Goal: Navigation & Orientation: Find specific page/section

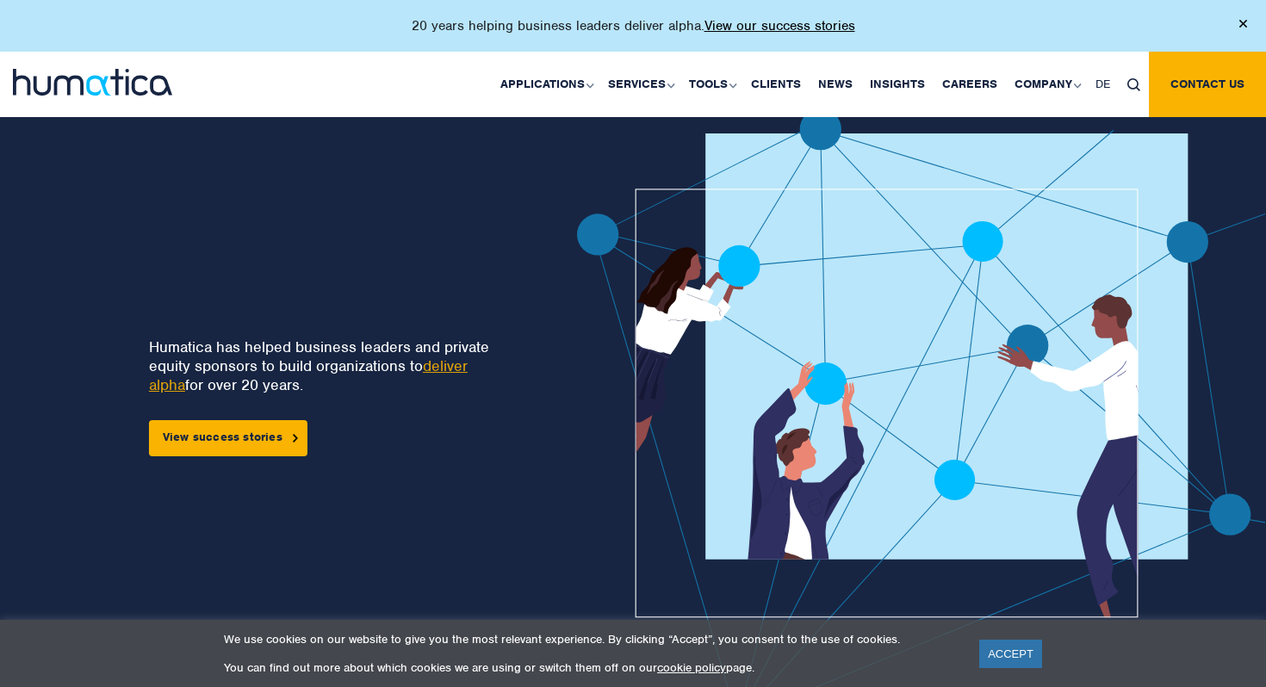
click at [228, 192] on div "Humatica has helped business leaders and private equity sponsors to build organ…" at bounding box center [273, 424] width 436 height 632
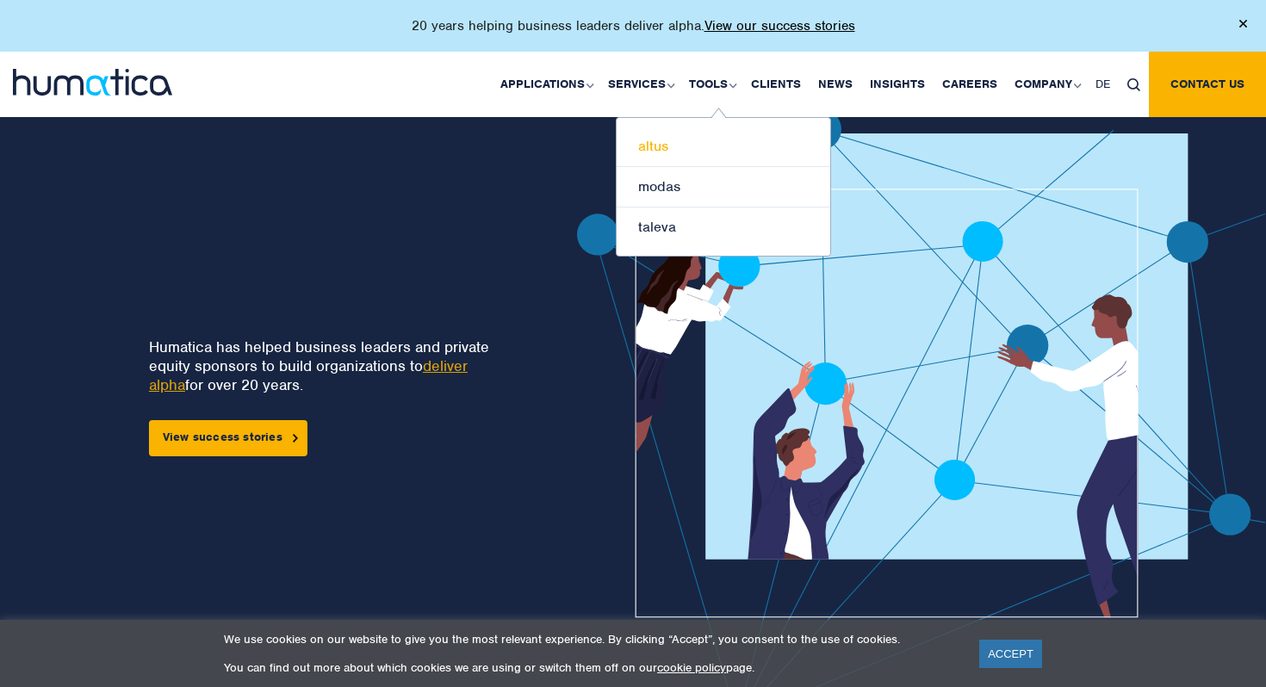
click at [657, 151] on link "altus" at bounding box center [723, 147] width 214 height 40
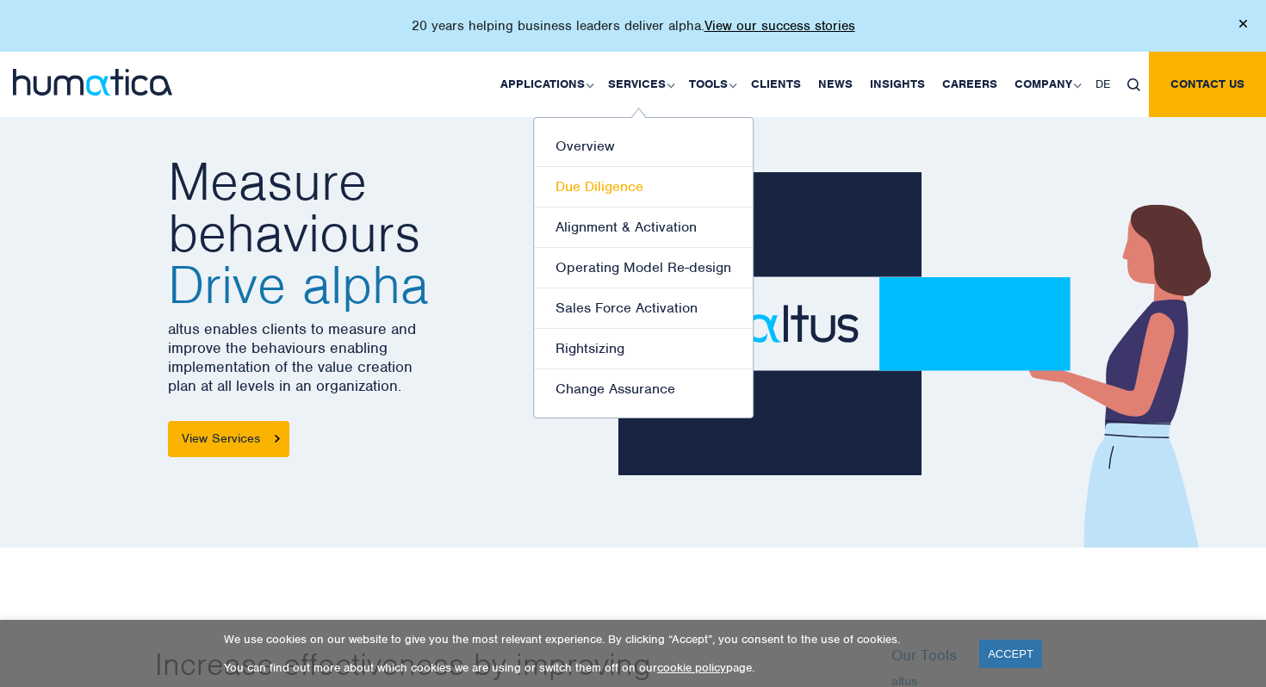
click at [619, 189] on link "Due Diligence" at bounding box center [643, 187] width 219 height 40
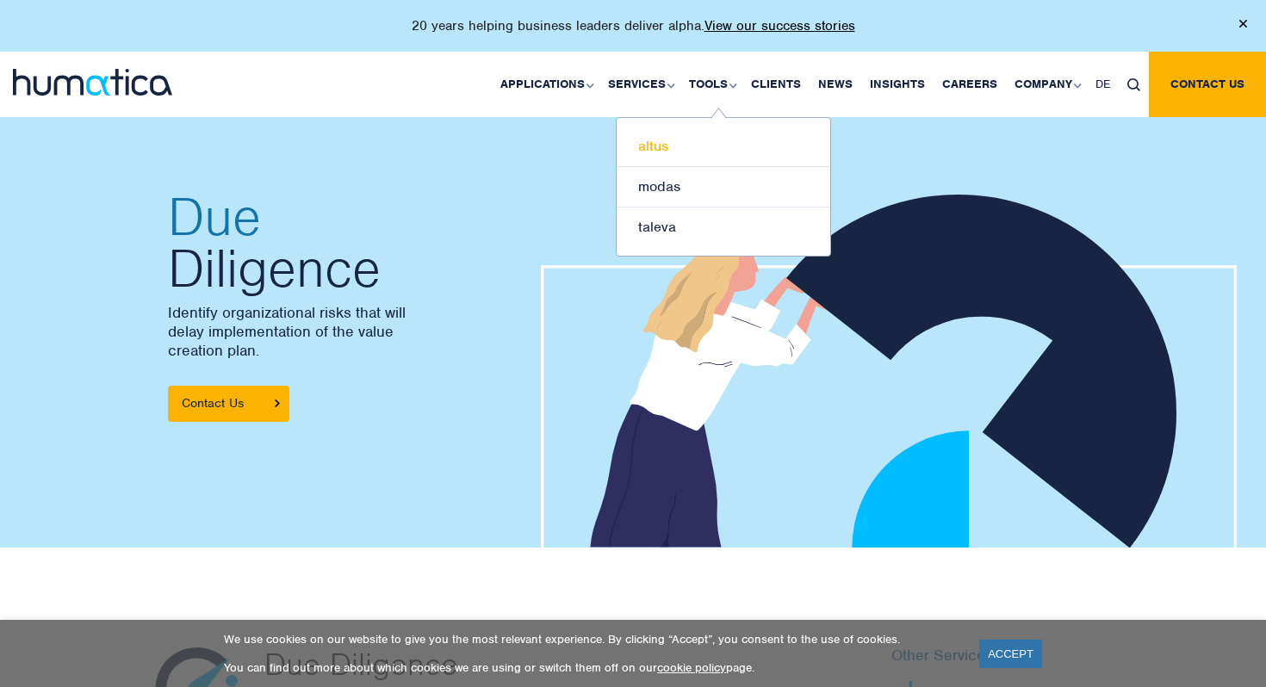
click at [653, 146] on link "altus" at bounding box center [723, 147] width 214 height 40
